Goal: Obtain resource: Download file/media

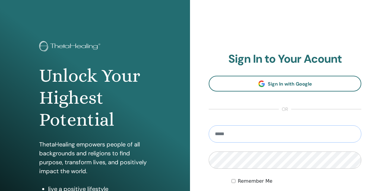
type input "**********"
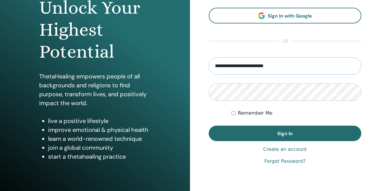
scroll to position [69, 0]
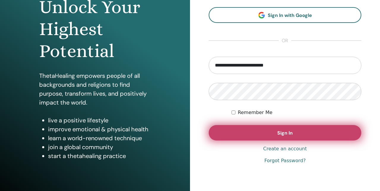
click at [278, 132] on span "Sign In" at bounding box center [285, 133] width 15 height 6
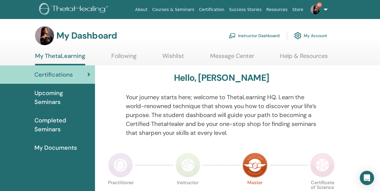
click at [260, 37] on link "Instructor Dashboard" at bounding box center [254, 35] width 51 height 13
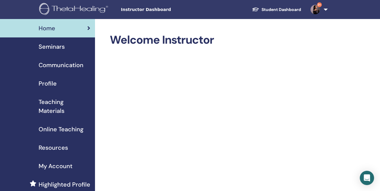
click at [65, 50] on div "Seminars" at bounding box center [48, 46] width 86 height 9
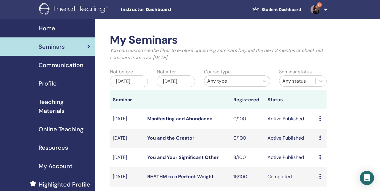
click at [88, 5] on img at bounding box center [74, 9] width 71 height 13
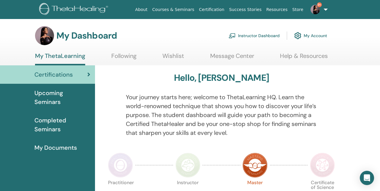
click at [56, 147] on span "My Documents" at bounding box center [55, 147] width 42 height 9
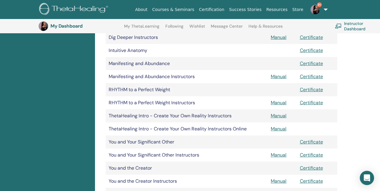
scroll to position [207, 0]
click at [284, 155] on link "Manual" at bounding box center [279, 154] width 16 height 6
